Goal: Navigation & Orientation: Go to known website

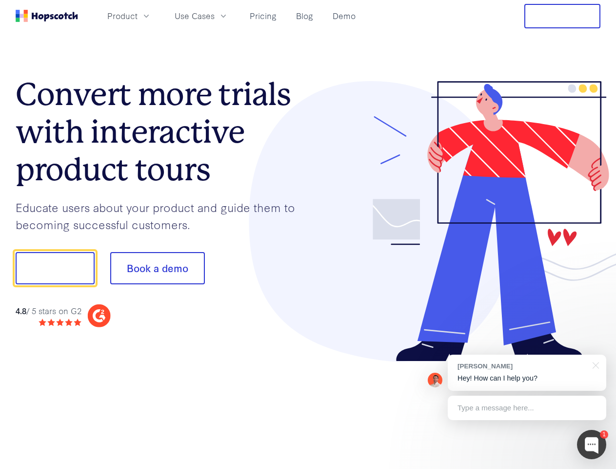
click at [308, 234] on div at bounding box center [454, 221] width 293 height 281
click at [138, 16] on span "Product" at bounding box center [122, 16] width 30 height 12
click at [215, 16] on span "Use Cases" at bounding box center [195, 16] width 40 height 12
click at [563, 16] on button "Free Trial" at bounding box center [563, 16] width 76 height 24
click at [55, 268] on button "Show me!" at bounding box center [55, 268] width 79 height 32
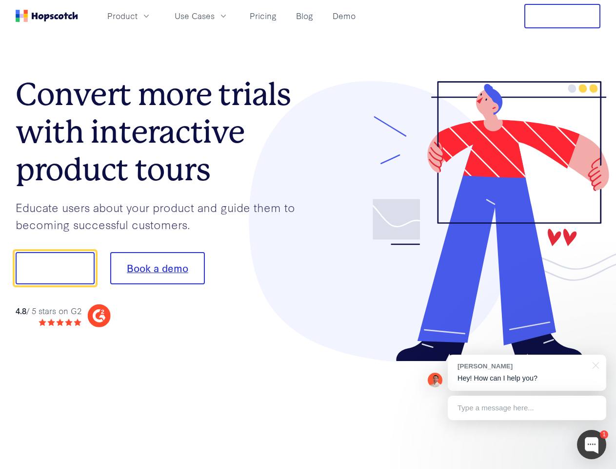
click at [157, 268] on button "Book a demo" at bounding box center [157, 268] width 95 height 32
click at [592, 444] on div at bounding box center [591, 444] width 29 height 29
click at [527, 372] on div "[PERSON_NAME] Hey! How can I help you?" at bounding box center [527, 372] width 159 height 36
click at [594, 364] on div at bounding box center [515, 267] width 183 height 326
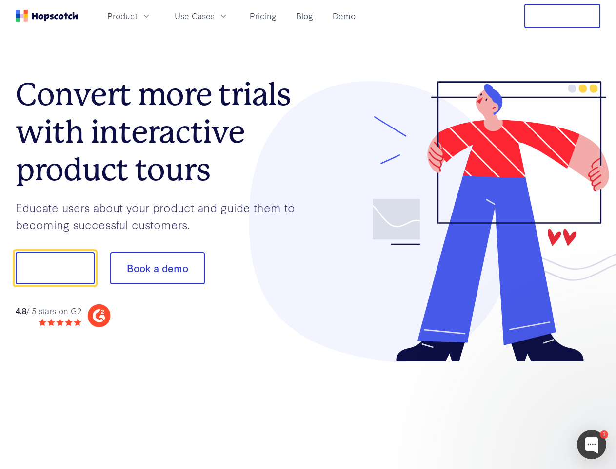
click at [527, 408] on div at bounding box center [515, 267] width 183 height 326
